Goal: Task Accomplishment & Management: Use online tool/utility

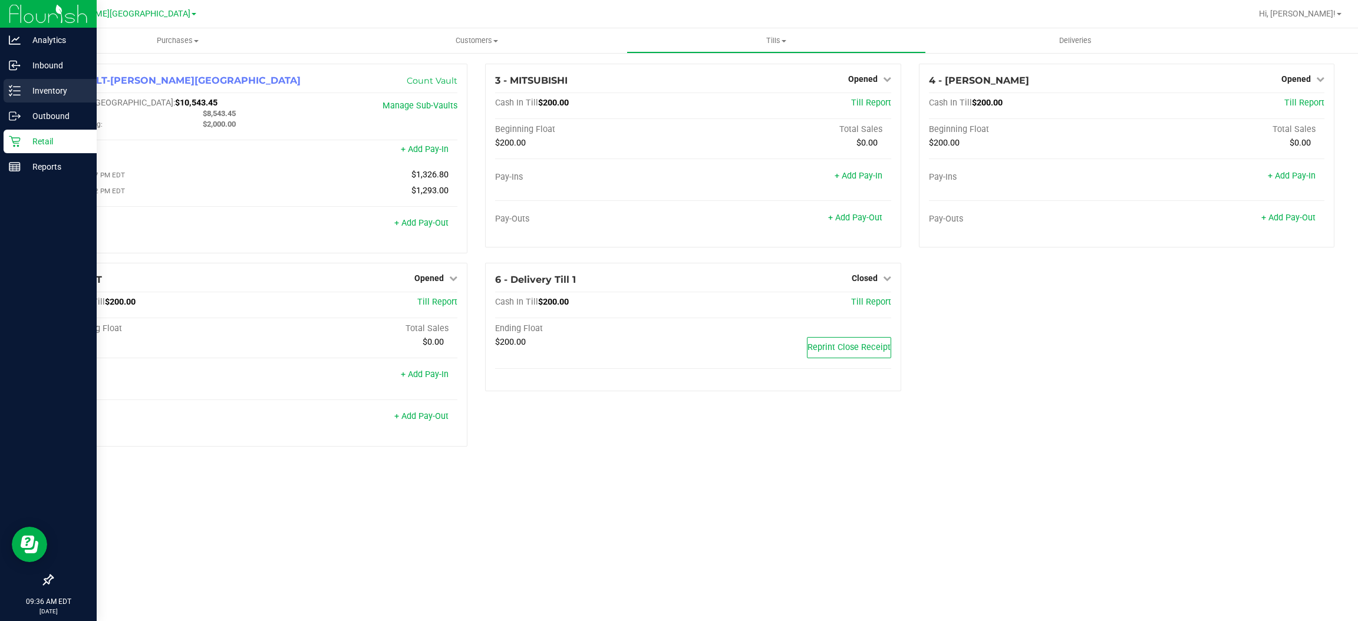
click at [12, 88] on icon at bounding box center [15, 91] width 12 height 12
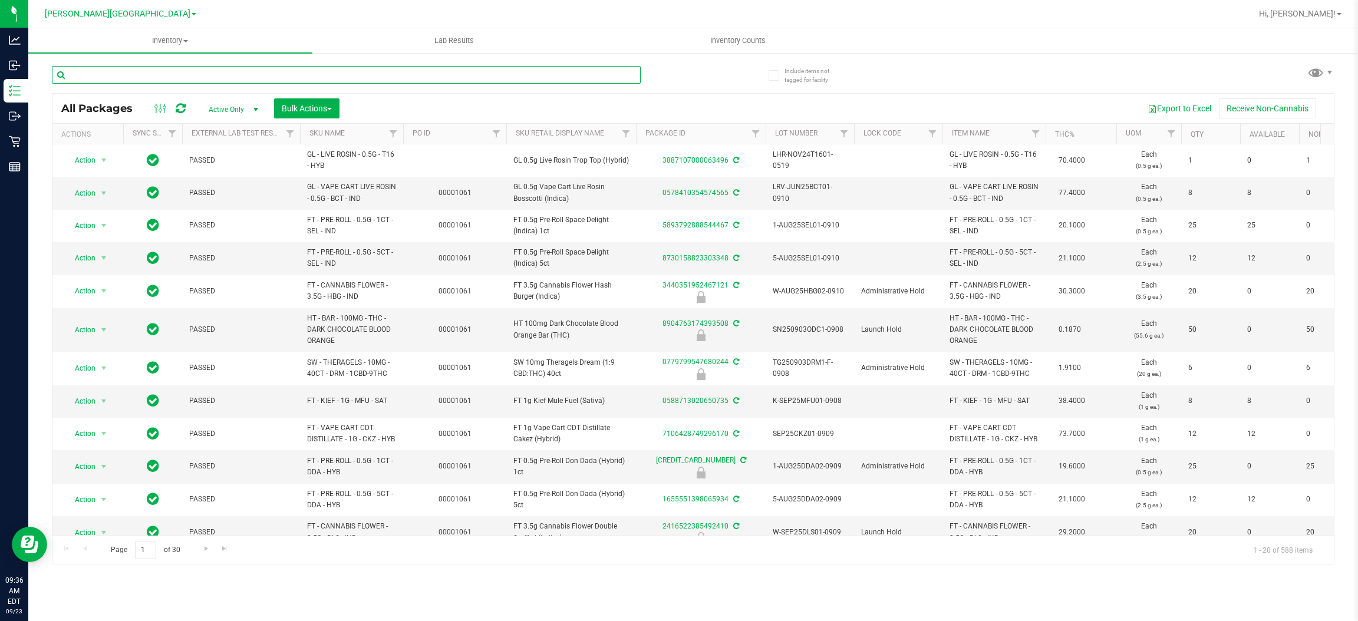
click at [139, 78] on input "text" at bounding box center [346, 75] width 589 height 18
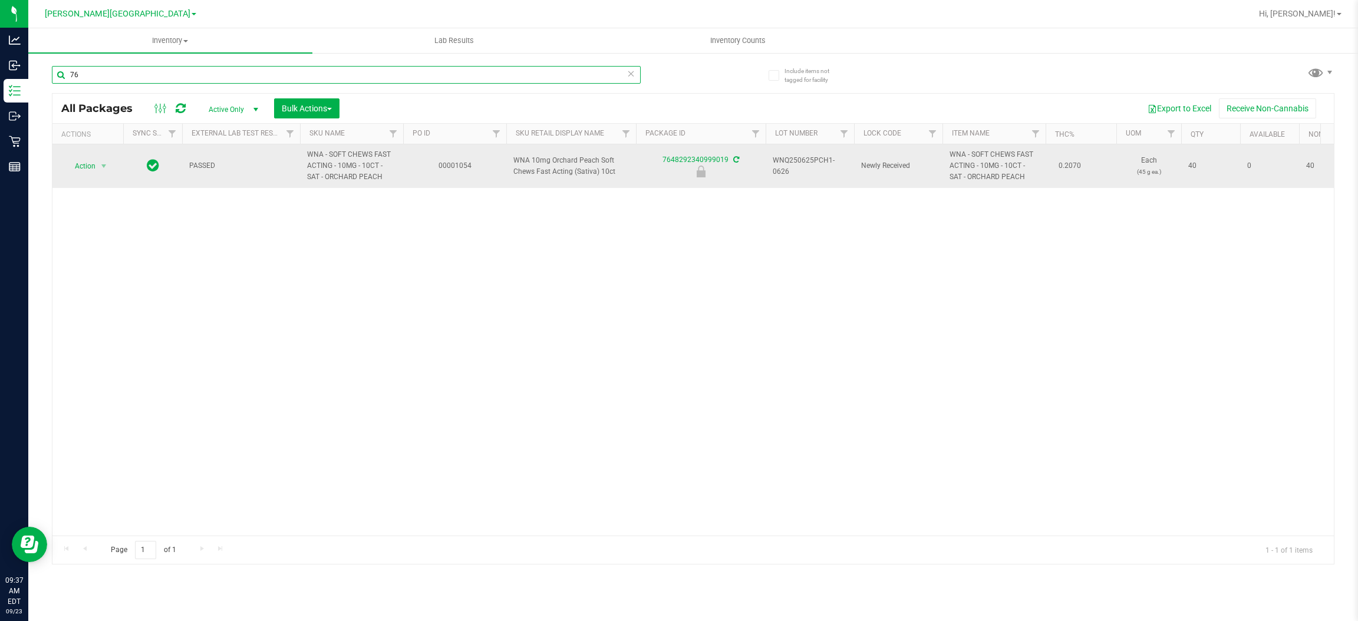
type input "7"
type input "0474121465377167"
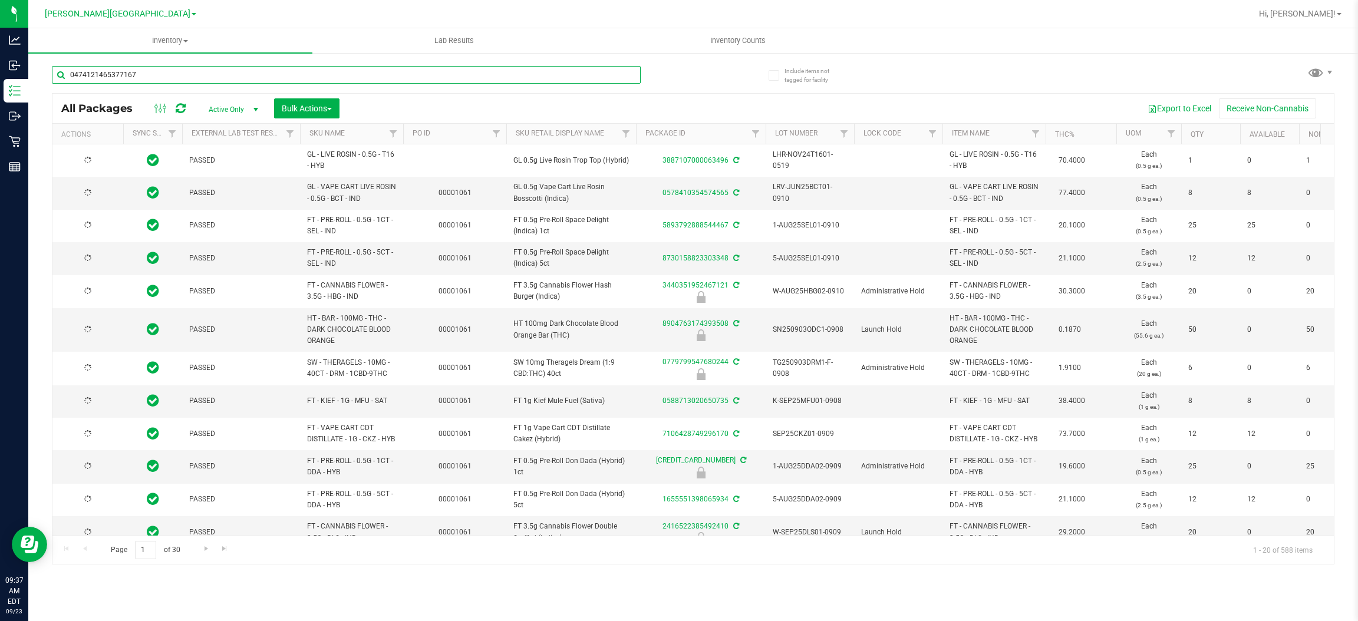
type input "[DATE]"
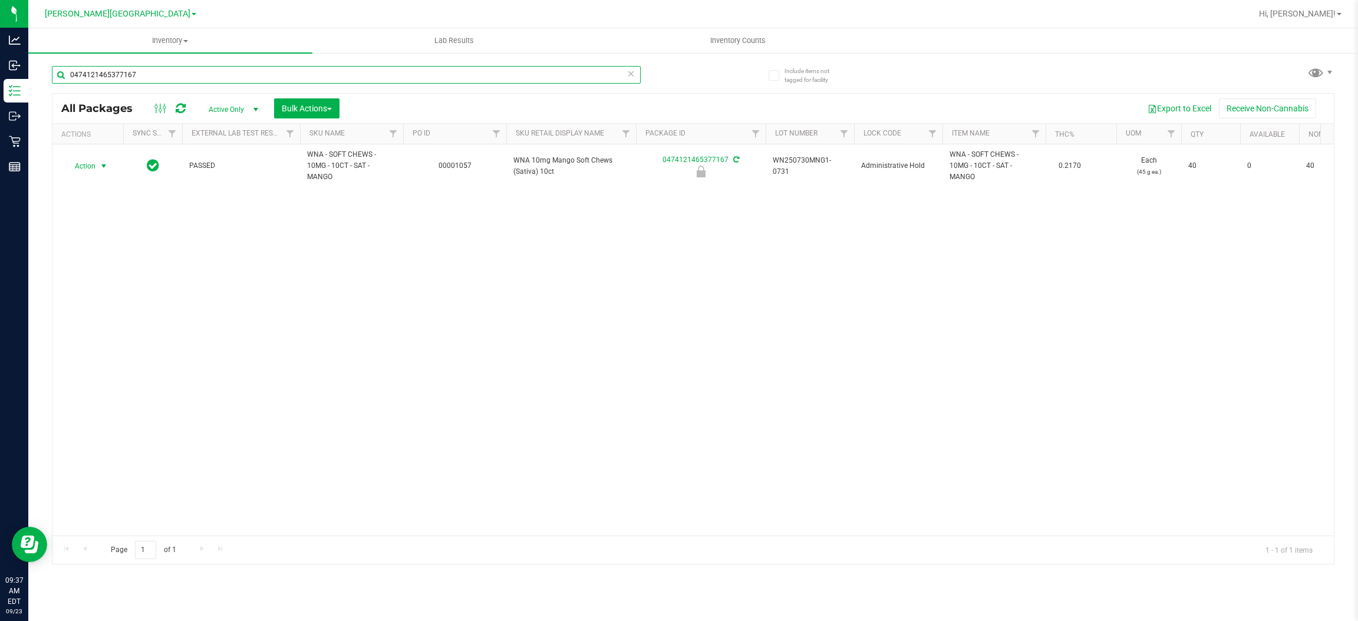
type input "0474121465377167"
click at [90, 158] on span "Action" at bounding box center [80, 166] width 32 height 17
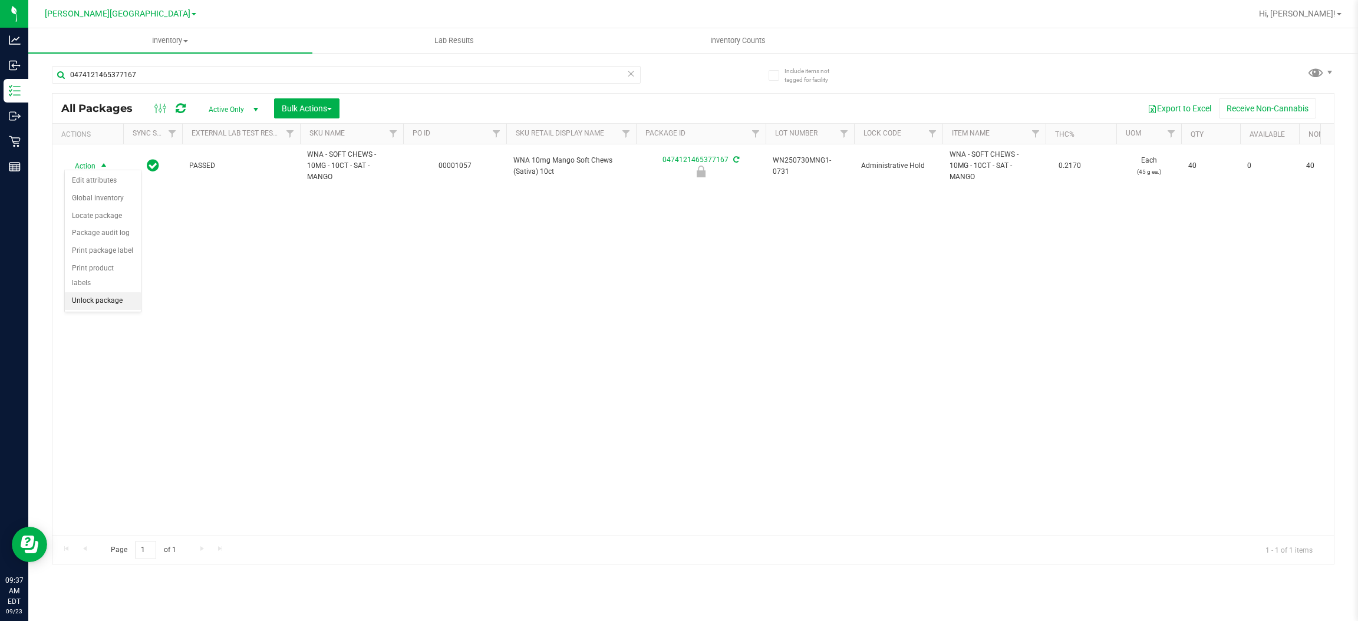
click at [98, 292] on li "Unlock package" at bounding box center [103, 301] width 76 height 18
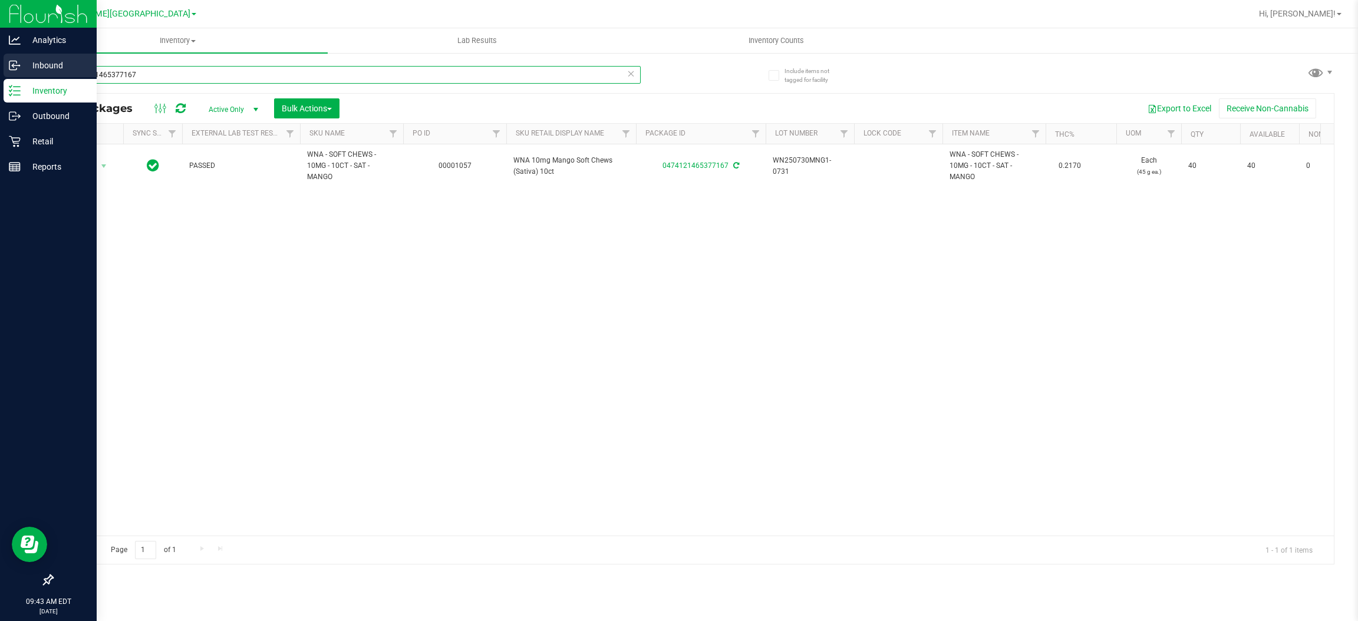
drag, startPoint x: 163, startPoint y: 77, endPoint x: 1, endPoint y: 67, distance: 163.0
click at [0, 65] on div "Analytics Inbound Inventory Outbound Retail Reports 09:43 AM EDT [DATE] 09/23 […" at bounding box center [679, 310] width 1358 height 621
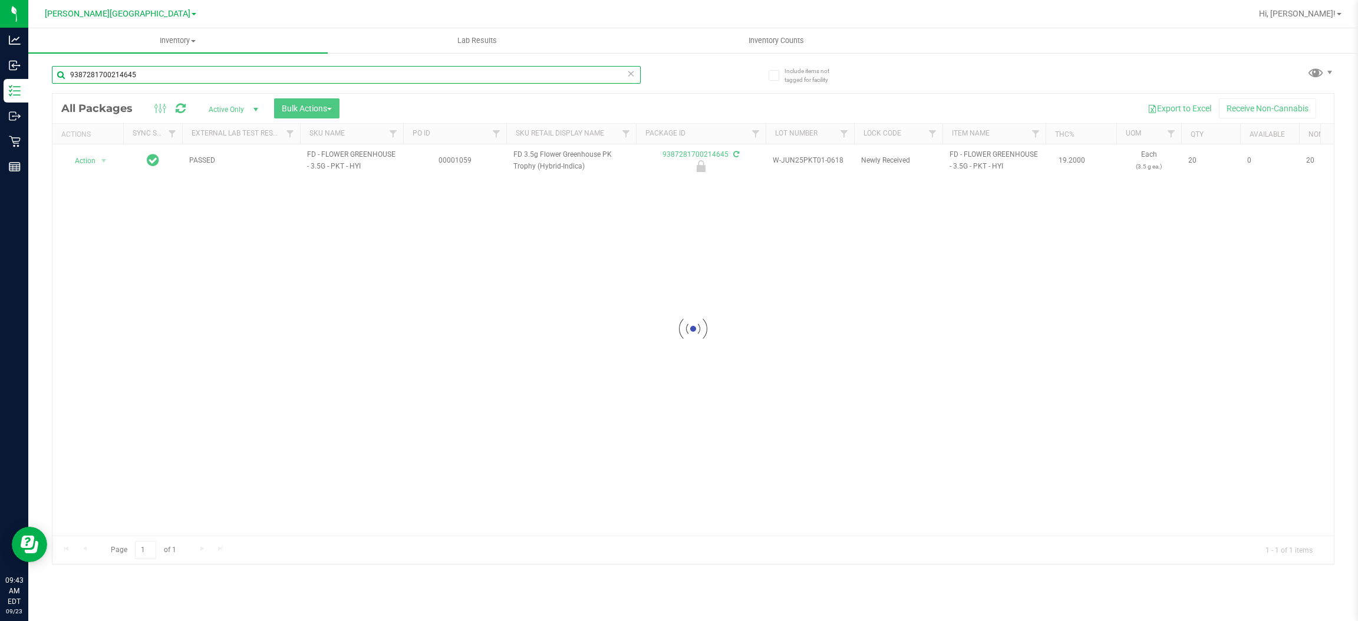
type input "9387281700214645"
click at [100, 161] on div at bounding box center [692, 329] width 1281 height 470
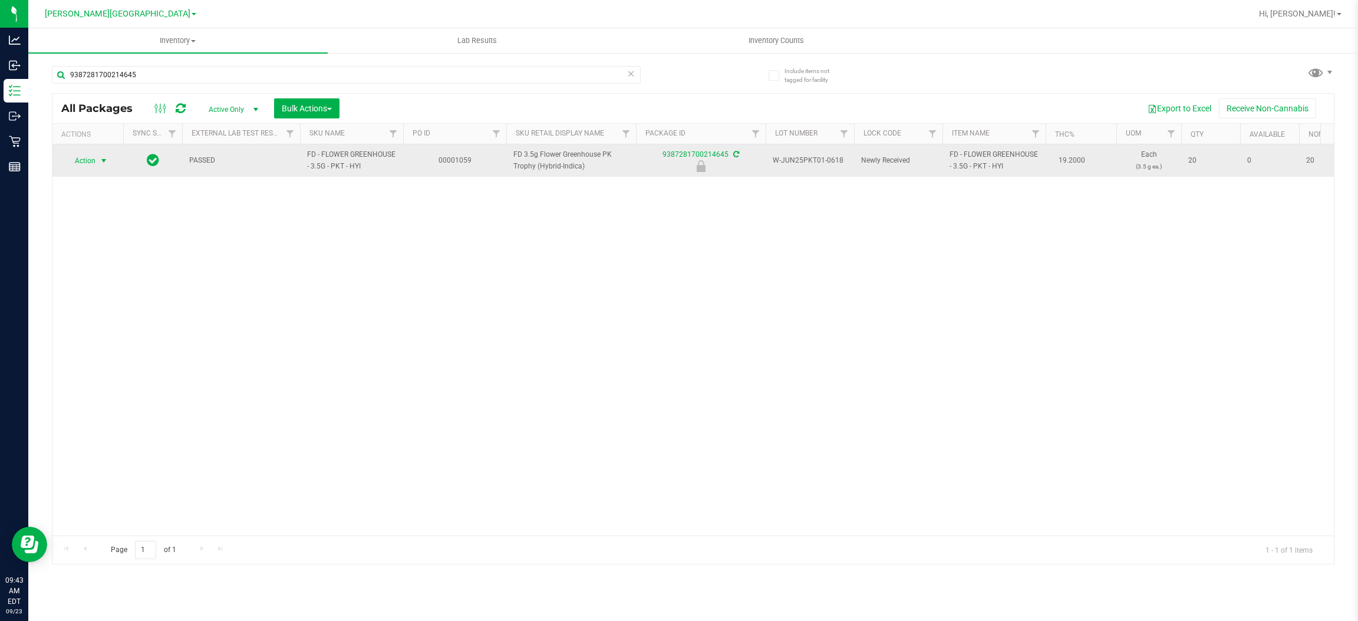
click at [80, 162] on span "Action" at bounding box center [80, 161] width 32 height 17
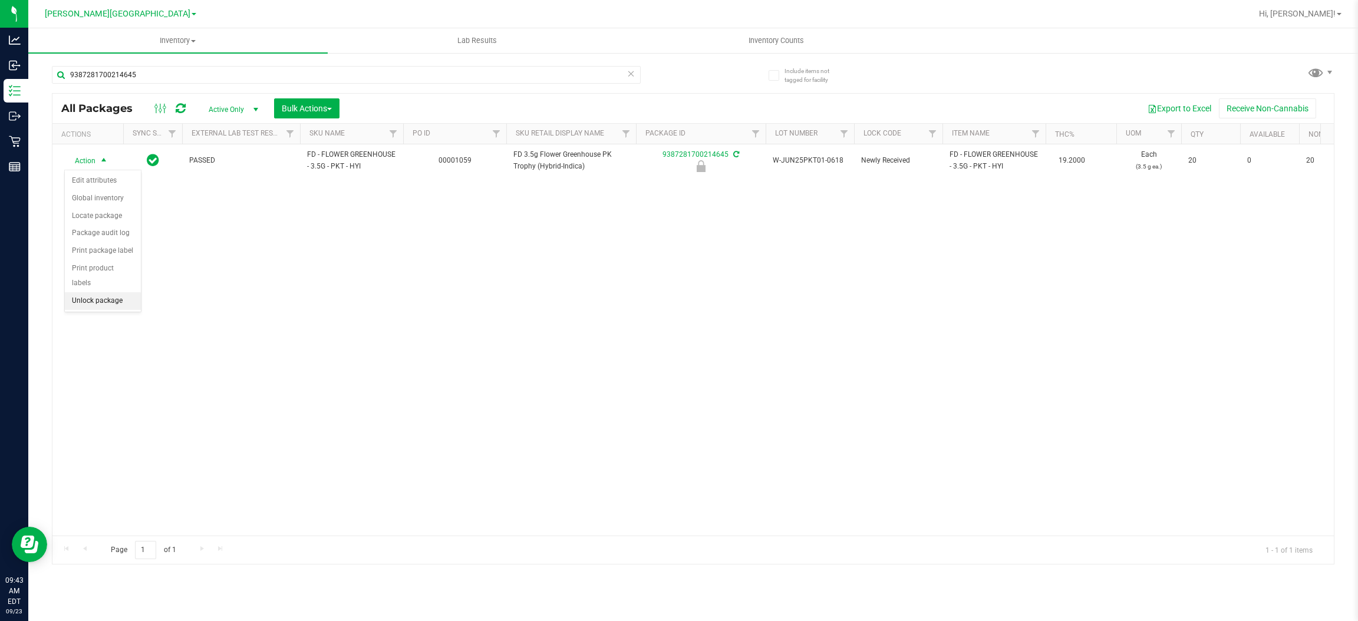
click at [107, 292] on li "Unlock package" at bounding box center [103, 301] width 76 height 18
